Goal: Information Seeking & Learning: Learn about a topic

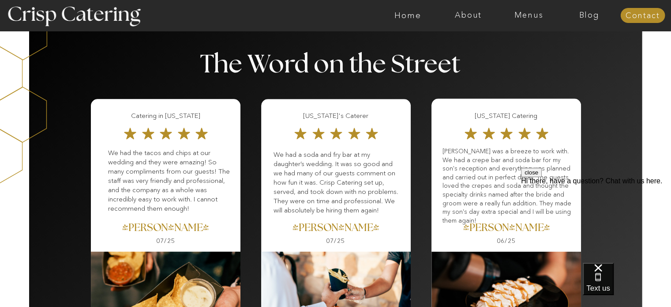
scroll to position [971, 0]
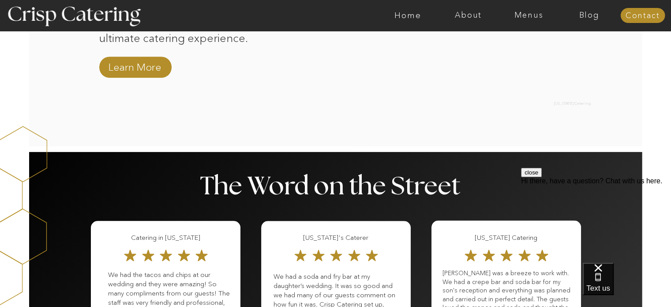
click at [515, 13] on nav "Menus" at bounding box center [528, 15] width 60 height 9
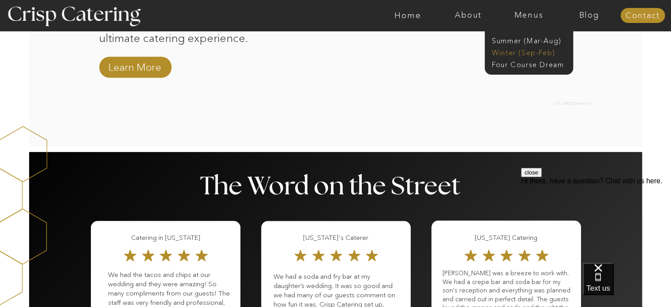
click at [503, 51] on nav "Winter (Sep-Feb)" at bounding box center [528, 52] width 72 height 8
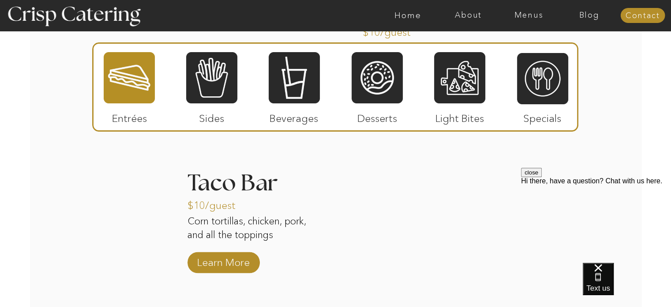
scroll to position [1235, 0]
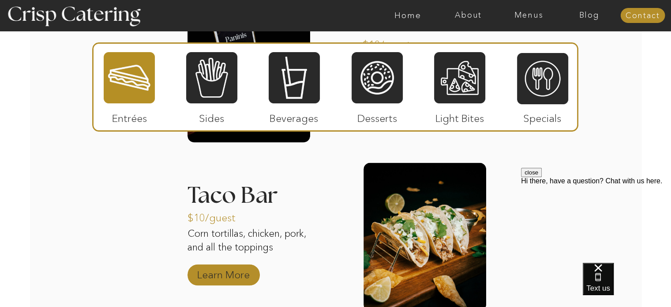
click at [236, 275] on p "Learn More" at bounding box center [223, 272] width 59 height 26
